Goal: Find contact information: Find contact information

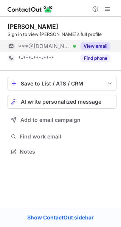
scroll to position [147, 121]
click at [98, 47] on button "View email" at bounding box center [96, 46] width 30 height 8
